Goal: Task Accomplishment & Management: Use online tool/utility

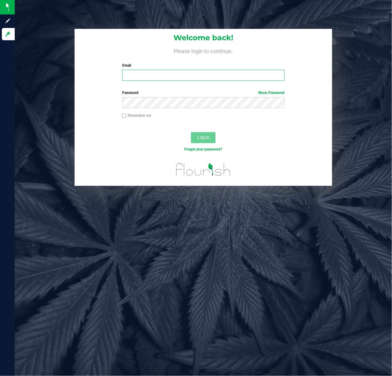
click at [135, 73] on input "Email" at bounding box center [203, 75] width 163 height 11
type input "[EMAIL_ADDRESS][DOMAIN_NAME]"
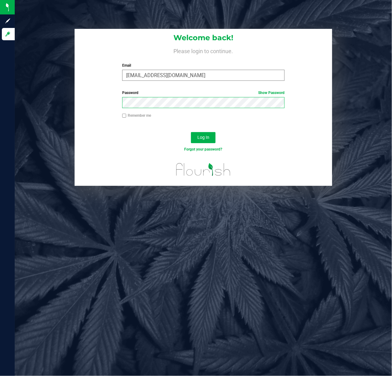
click at [191, 132] on button "Log In" at bounding box center [203, 137] width 25 height 11
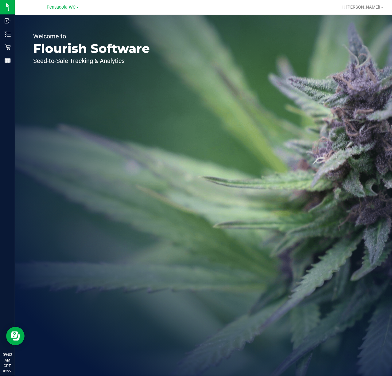
click at [9, 45] on icon at bounding box center [8, 47] width 6 height 6
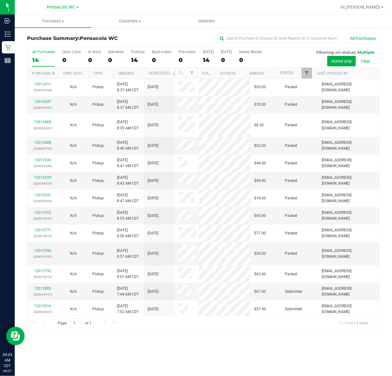
click at [306, 73] on span "Filter" at bounding box center [306, 73] width 5 height 5
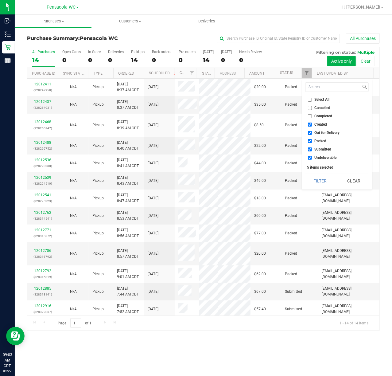
click at [320, 101] on span "Select All" at bounding box center [322, 100] width 15 height 4
click at [312, 101] on input "Select All" at bounding box center [310, 100] width 4 height 4
checkbox input "true"
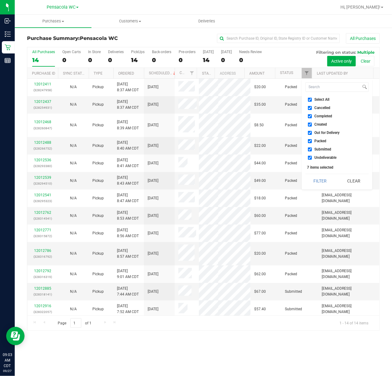
click at [326, 101] on span "Select All" at bounding box center [322, 100] width 15 height 4
click at [312, 101] on input "Select All" at bounding box center [310, 100] width 4 height 4
checkbox input "false"
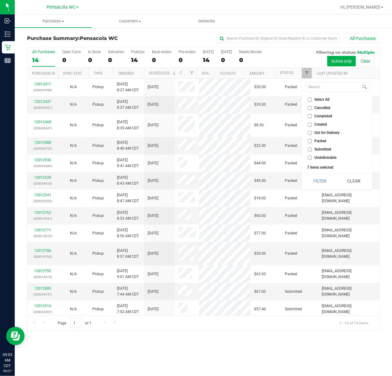
checkbox input "false"
click at [323, 157] on span "Undeliverable" at bounding box center [326, 158] width 22 height 4
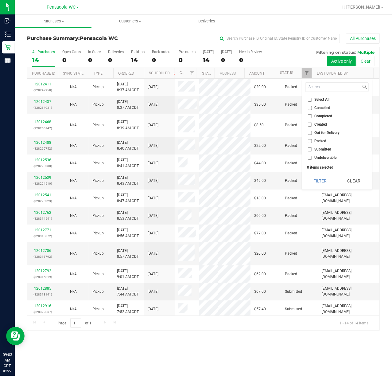
click at [312, 157] on input "Undeliverable" at bounding box center [310, 158] width 4 height 4
click at [323, 156] on span "Undeliverable" at bounding box center [326, 158] width 22 height 4
click at [312, 156] on input "Undeliverable" at bounding box center [310, 158] width 4 height 4
checkbox input "false"
click at [322, 147] on span "Submitted" at bounding box center [323, 149] width 17 height 4
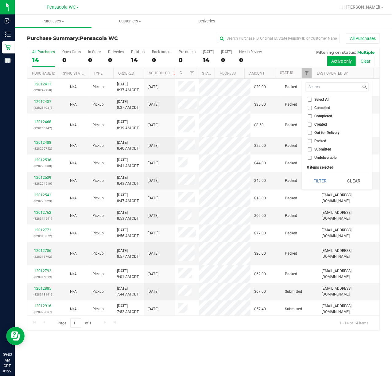
click at [312, 147] on input "Submitted" at bounding box center [310, 149] width 4 height 4
checkbox input "true"
click at [320, 180] on button "Filter" at bounding box center [319, 181] width 29 height 14
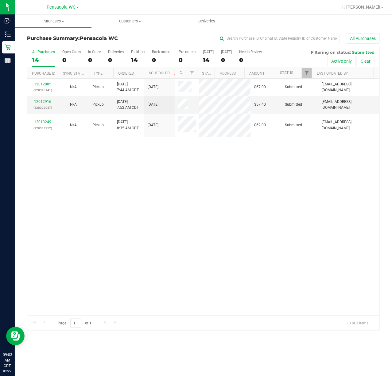
click at [193, 238] on div "12012885 (328318141) N/A Pickup [DATE] 7:44 AM CDT 9/27/2025 $67.00 Submitted […" at bounding box center [203, 197] width 352 height 237
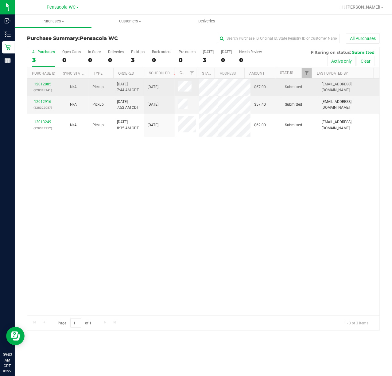
click at [45, 85] on link "12012885" at bounding box center [42, 84] width 17 height 4
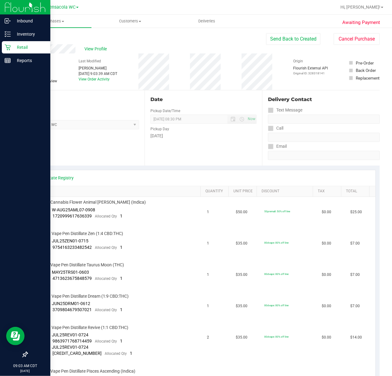
click at [7, 48] on icon at bounding box center [8, 47] width 6 height 6
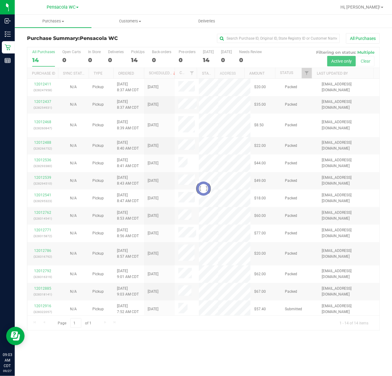
click at [309, 76] on div at bounding box center [203, 188] width 352 height 283
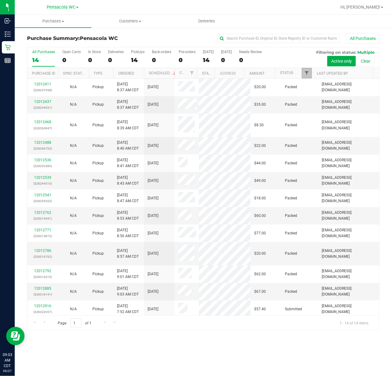
click at [306, 72] on span "Filter" at bounding box center [306, 73] width 5 height 5
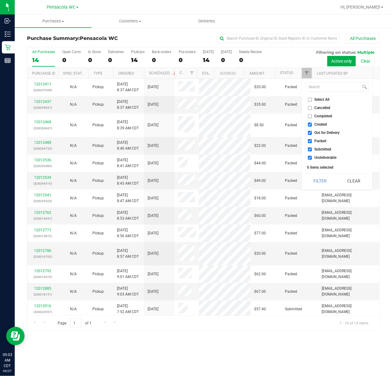
click at [319, 98] on span "Select All" at bounding box center [322, 100] width 15 height 4
click at [312, 98] on input "Select All" at bounding box center [310, 100] width 4 height 4
checkbox input "true"
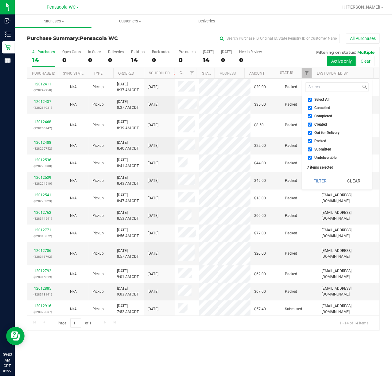
click at [327, 98] on span "Select All" at bounding box center [322, 100] width 15 height 4
click at [312, 98] on input "Select All" at bounding box center [310, 100] width 4 height 4
checkbox input "false"
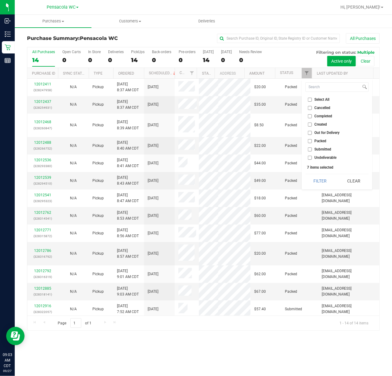
checkbox input "false"
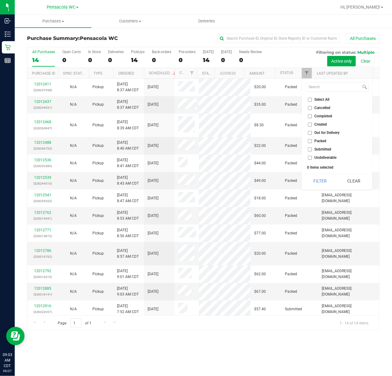
click at [321, 150] on span "Submitted" at bounding box center [323, 149] width 17 height 4
click at [312, 150] on input "Submitted" at bounding box center [310, 149] width 4 height 4
checkbox input "true"
click at [323, 179] on button "Filter" at bounding box center [319, 181] width 29 height 14
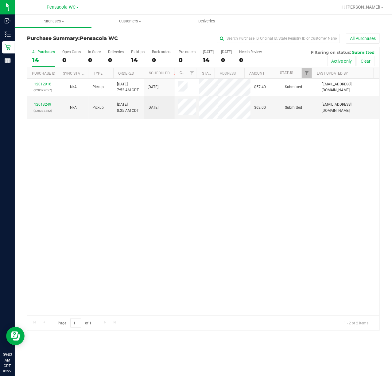
click at [90, 153] on div "12012916 (328322057) N/A Pickup [DATE] 7:52 AM CDT 9/27/2025 $57.40 Submitted […" at bounding box center [203, 197] width 352 height 237
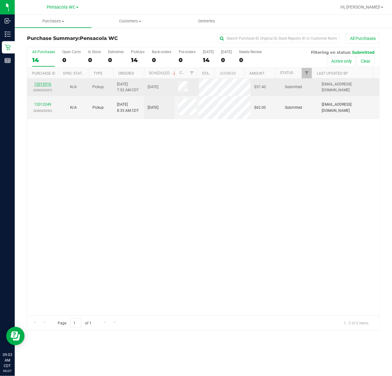
click at [37, 84] on link "12012916" at bounding box center [42, 84] width 17 height 4
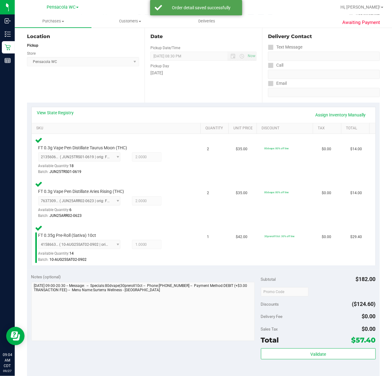
scroll to position [63, 0]
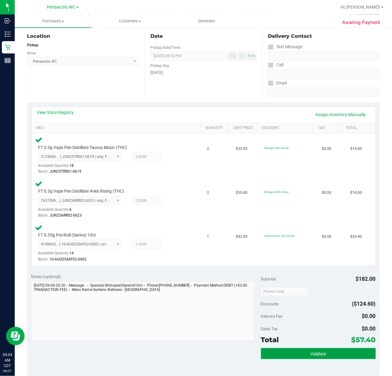
click at [312, 353] on span "Validate" at bounding box center [318, 353] width 16 height 5
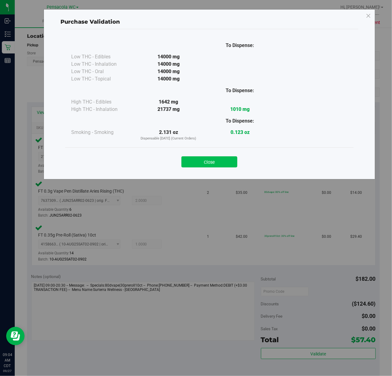
click at [236, 159] on button "Close" at bounding box center [209, 161] width 56 height 11
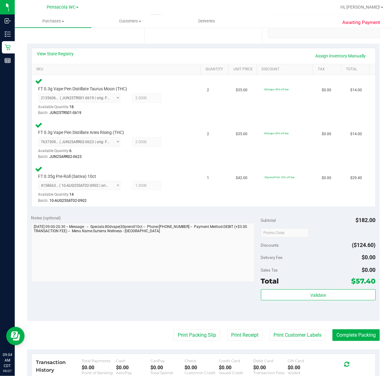
scroll to position [168, 0]
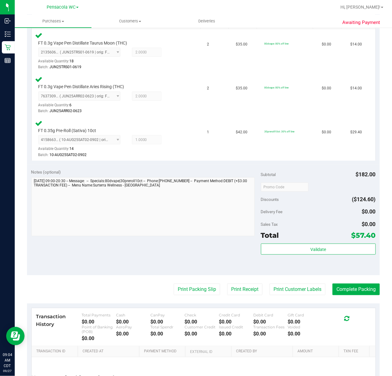
click at [185, 276] on purchase-details "Back Edit Purchase Cancel Purchase View Profile # 12012916 BioTrack ID: - Submi…" at bounding box center [203, 144] width 353 height 557
click at [187, 291] on button "Print Packing Slip" at bounding box center [197, 289] width 46 height 12
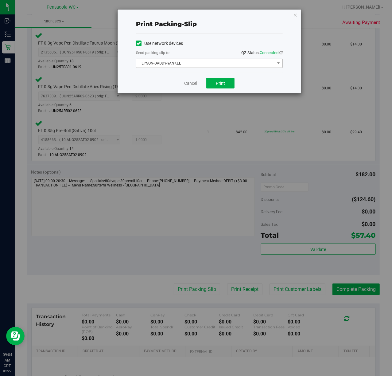
click at [201, 68] on span "EPSON-DADDY-YANKEE" at bounding box center [205, 63] width 138 height 9
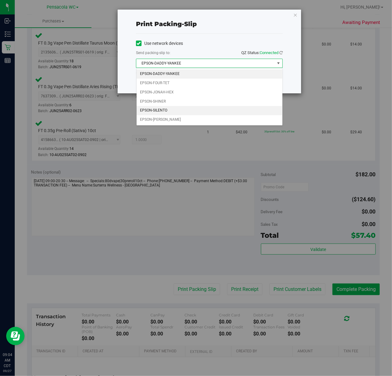
click at [161, 112] on li "EPSON-SILENTO" at bounding box center [210, 110] width 146 height 9
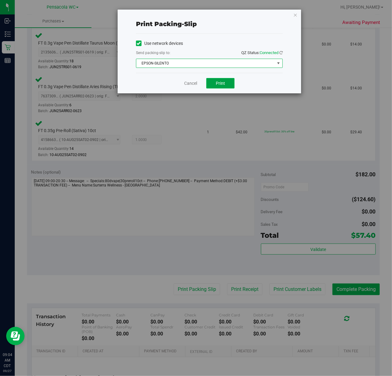
click at [221, 83] on span "Print" at bounding box center [220, 83] width 9 height 5
click at [295, 14] on icon "button" at bounding box center [295, 14] width 4 height 7
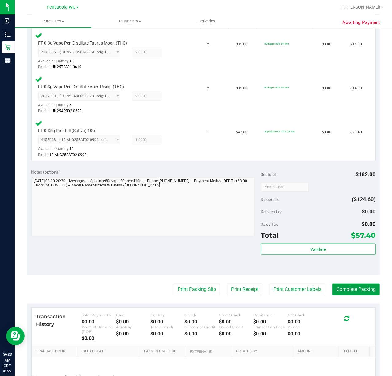
click at [348, 289] on button "Complete Packing" at bounding box center [355, 289] width 47 height 12
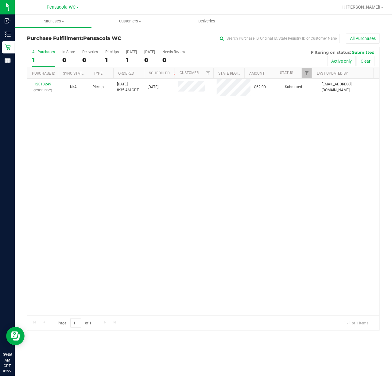
click at [163, 150] on div "12013249 (328333252) N/A Pickup [DATE] 8:35 AM CDT 9/27/2025 $62.00 Submitted […" at bounding box center [203, 197] width 352 height 237
click at [37, 86] on div "12013249 (328333252)" at bounding box center [42, 87] width 23 height 12
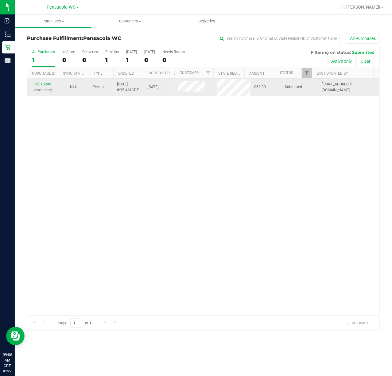
click at [47, 84] on link "12013249" at bounding box center [42, 84] width 17 height 4
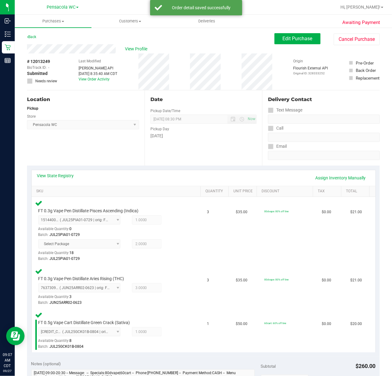
scroll to position [80, 0]
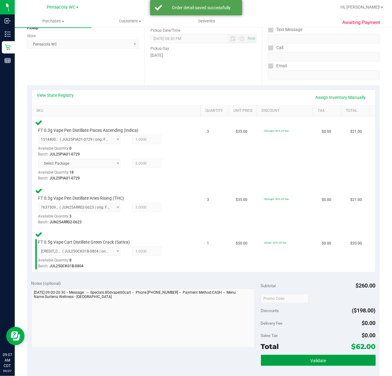
click at [311, 360] on span "Validate" at bounding box center [318, 360] width 16 height 5
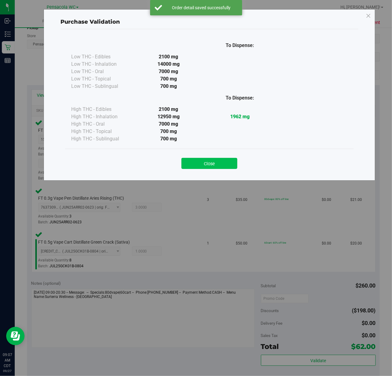
click at [206, 163] on button "Close" at bounding box center [209, 163] width 56 height 11
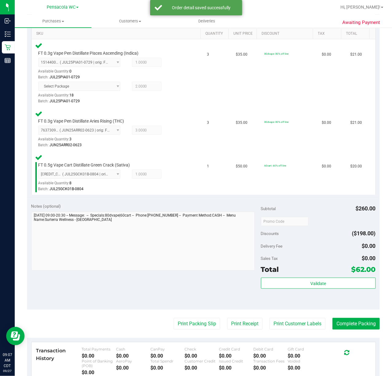
scroll to position [179, 0]
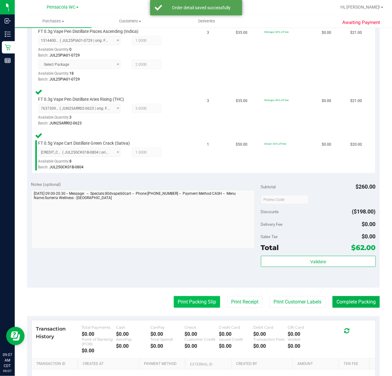
click at [188, 301] on button "Print Packing Slip" at bounding box center [197, 302] width 46 height 12
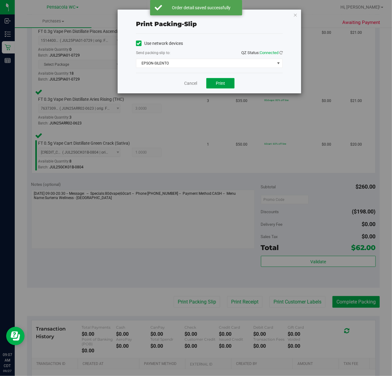
click at [227, 80] on button "Print" at bounding box center [220, 83] width 28 height 10
click at [296, 16] on icon "button" at bounding box center [295, 14] width 4 height 7
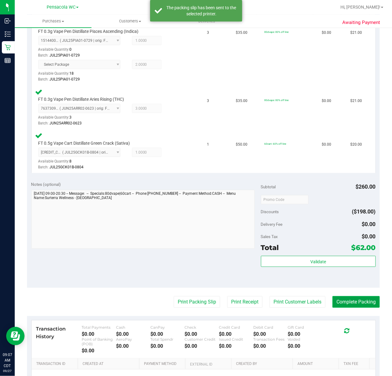
click at [349, 303] on button "Complete Packing" at bounding box center [355, 302] width 47 height 12
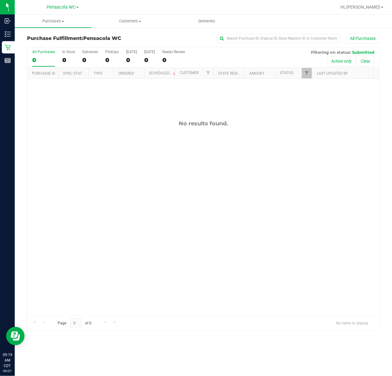
click at [135, 147] on div "No results found." at bounding box center [203, 218] width 352 height 278
drag, startPoint x: 170, startPoint y: 131, endPoint x: 121, endPoint y: 108, distance: 54.0
click at [167, 131] on div "12013927 (328356676) N/A Pickup [DATE] 9:51 AM CDT 9/27/2025 $176.40 Submitted …" at bounding box center [203, 197] width 352 height 237
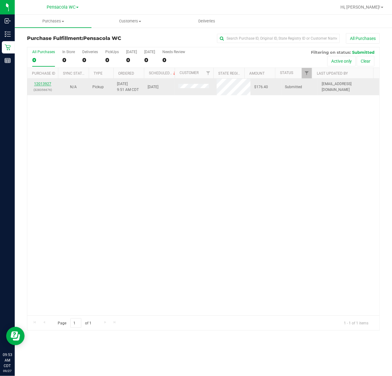
click at [41, 85] on link "12013927" at bounding box center [42, 84] width 17 height 4
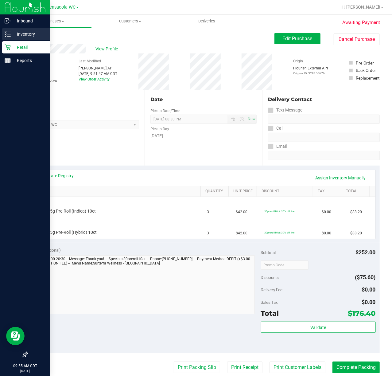
click at [9, 36] on line at bounding box center [8, 36] width 3 height 0
